Goal: Transaction & Acquisition: Purchase product/service

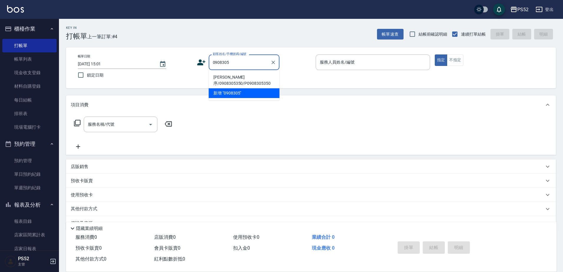
click at [239, 81] on li "[PERSON_NAME]序/0908305350/P0908305350" at bounding box center [244, 80] width 71 height 16
type input "[PERSON_NAME]序/0908305350/P0908305350"
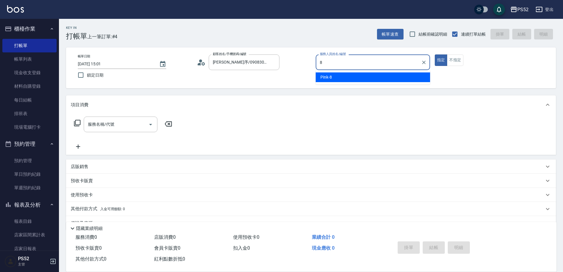
type input "Pink-8"
type button "true"
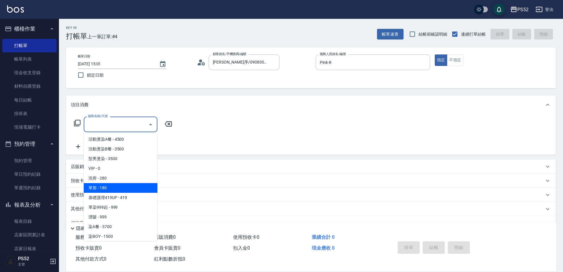
type input "單剪(C2)"
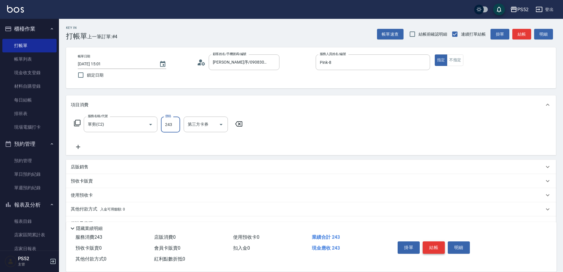
type input "243"
click at [432, 244] on button "結帳" at bounding box center [433, 248] width 22 height 12
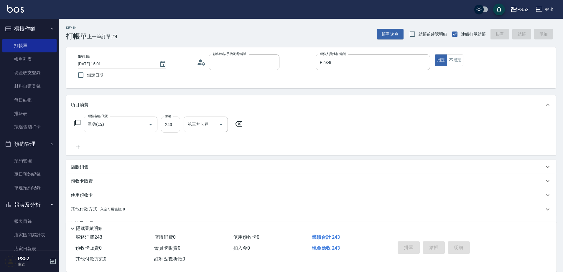
type input "0"
type input "[DATE] 16:12"
type input "09"
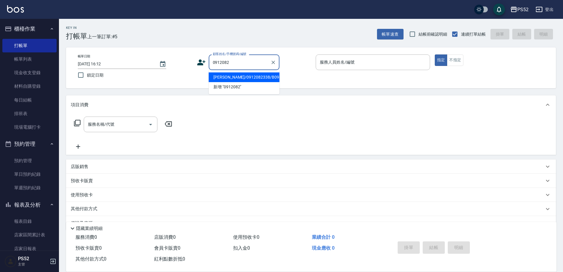
click at [247, 82] on li "[PERSON_NAME]/0912082338/B0912082338" at bounding box center [244, 77] width 71 height 10
type input "[PERSON_NAME]/0912082338/B0912082338"
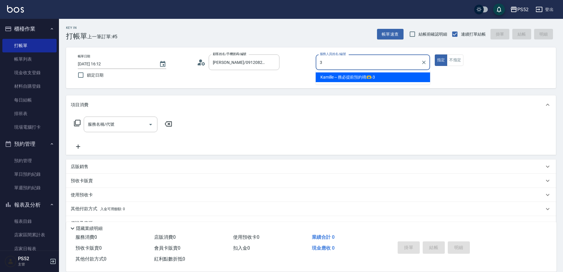
type input "Kamille～務必提前預約唷🫶-3"
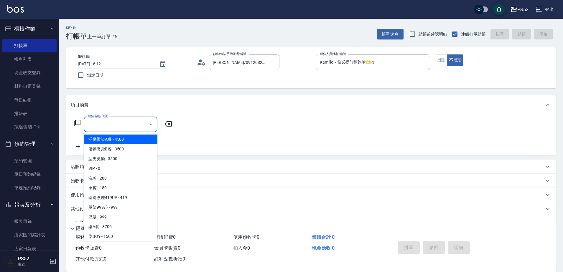
drag, startPoint x: 137, startPoint y: 125, endPoint x: 130, endPoint y: 133, distance: 10.4
click at [137, 126] on input "服務名稱/代號" at bounding box center [116, 124] width 60 height 10
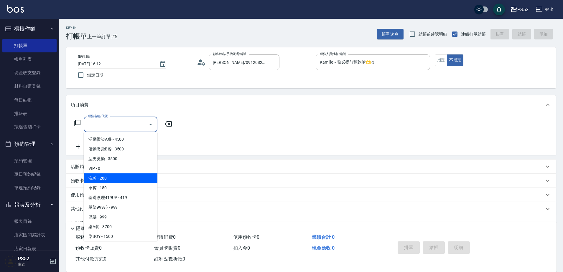
click at [127, 178] on span "洗剪 - 280" at bounding box center [121, 179] width 74 height 10
type input "洗剪(C1)"
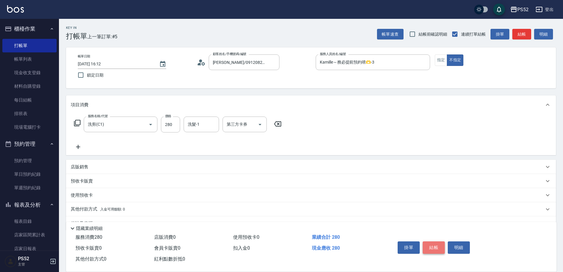
click at [424, 242] on button "結帳" at bounding box center [433, 248] width 22 height 12
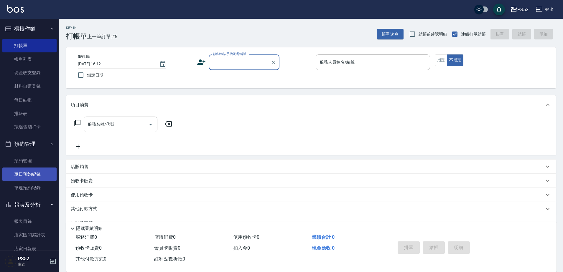
click at [25, 171] on link "單日預約紀錄" at bounding box center [29, 175] width 54 height 14
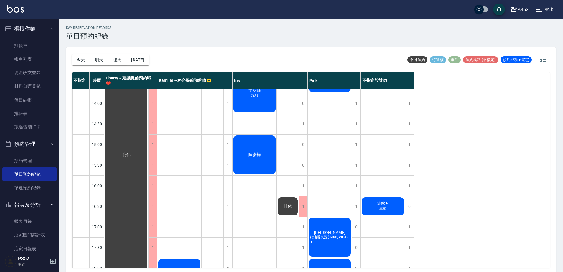
scroll to position [186, 0]
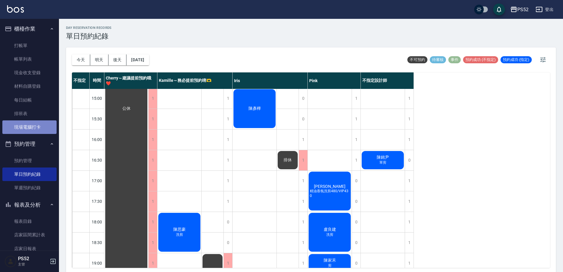
click at [34, 133] on link "現場電腦打卡" at bounding box center [29, 127] width 54 height 14
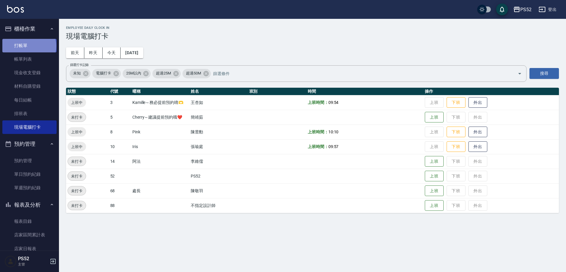
click at [29, 46] on link "打帳單" at bounding box center [29, 46] width 54 height 14
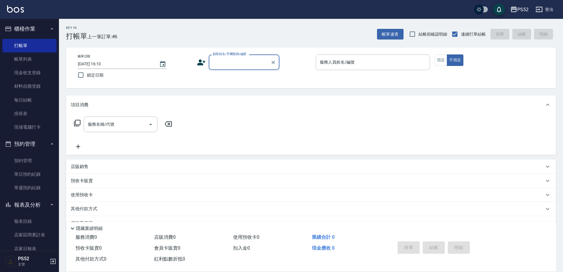
click at [29, 206] on button "報表及分析" at bounding box center [29, 204] width 54 height 15
click at [227, 58] on input "顧客姓名/手機號碼/編號" at bounding box center [239, 62] width 57 height 10
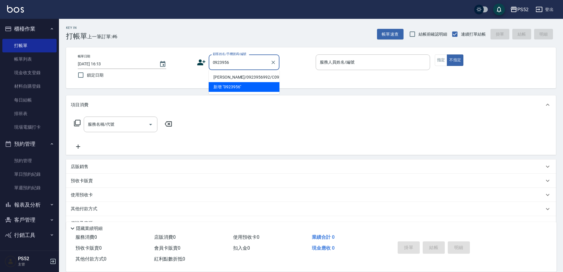
click at [248, 76] on li "[PERSON_NAME]/0923956992/C0923956992" at bounding box center [244, 77] width 71 height 10
type input "[PERSON_NAME]/0923956992/C0923956992"
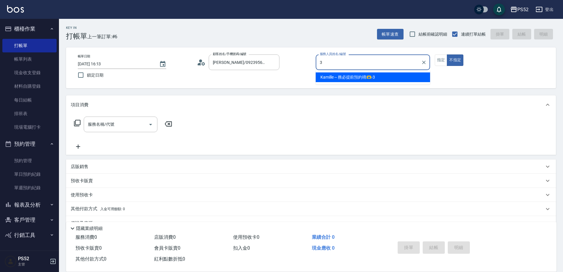
type input "Kamille～務必提前預約唷🫶-3"
type button "false"
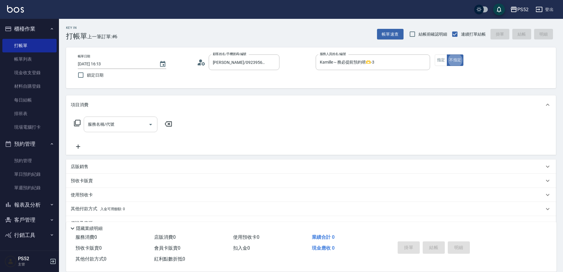
click at [136, 125] on input "服務名稱/代號" at bounding box center [116, 124] width 60 height 10
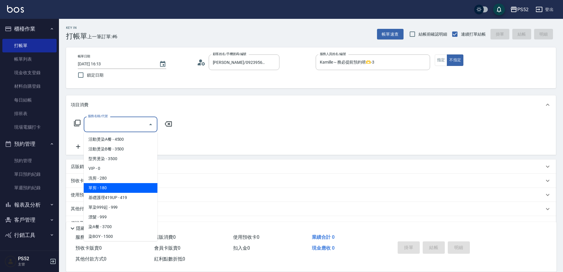
click at [118, 186] on span "單剪 - 180" at bounding box center [121, 188] width 74 height 10
type input "單剪(C2)"
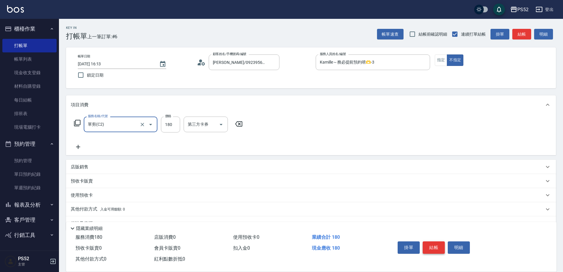
click at [438, 242] on button "結帳" at bounding box center [433, 248] width 22 height 12
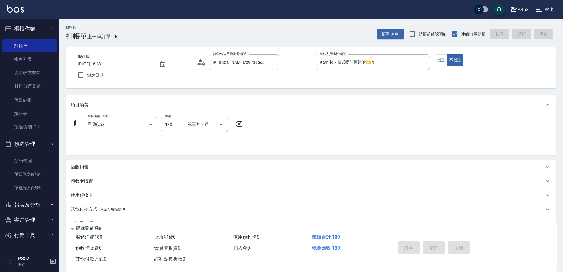
type input "[DATE] 16:19"
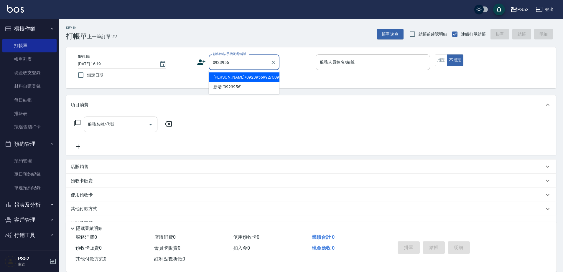
click at [225, 79] on li "[PERSON_NAME]/0923956992/C0923956992" at bounding box center [244, 77] width 71 height 10
type input "[PERSON_NAME]/0923956992/C0923956992"
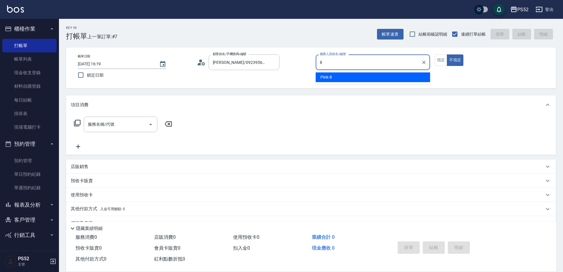
type input "Pink-8"
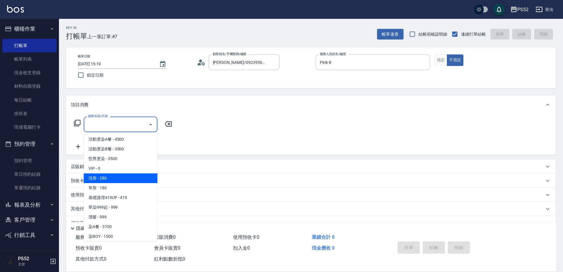
type input "洗剪(C1)"
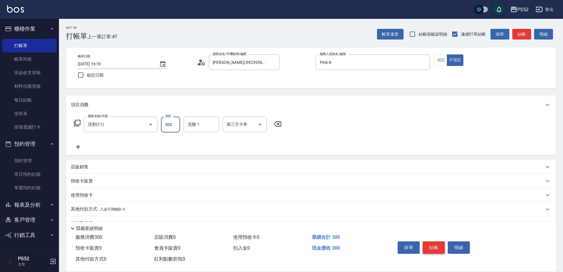
type input "300"
click at [434, 247] on button "結帳" at bounding box center [433, 248] width 22 height 12
